Goal: Find specific page/section: Find specific page/section

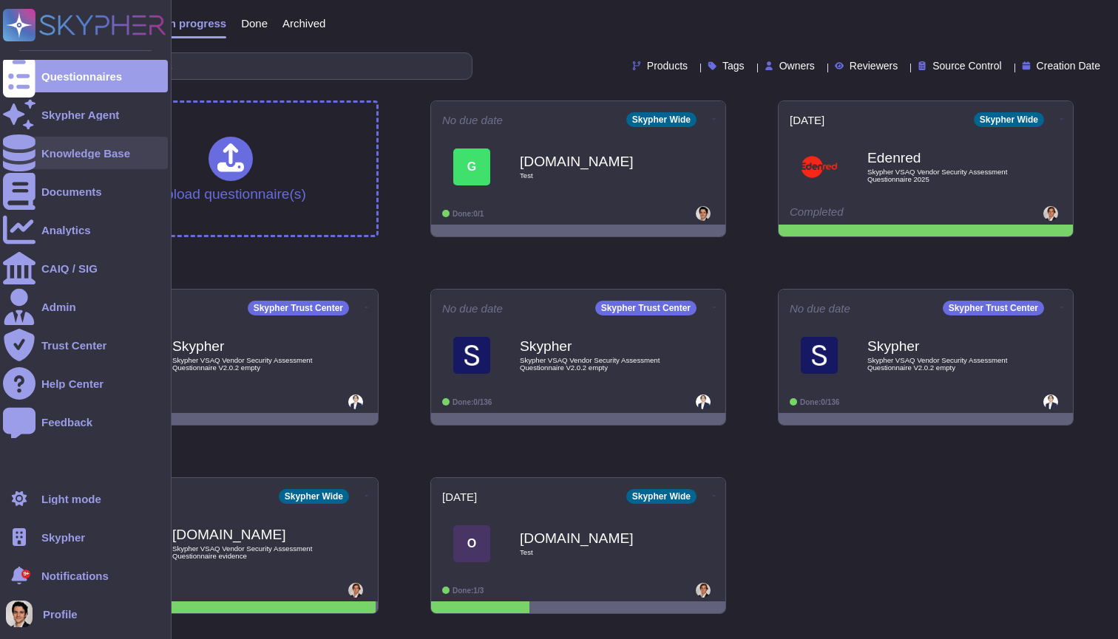
click at [44, 163] on div "Knowledge Base" at bounding box center [85, 153] width 165 height 33
